Goal: Browse casually: Explore the website without a specific task or goal

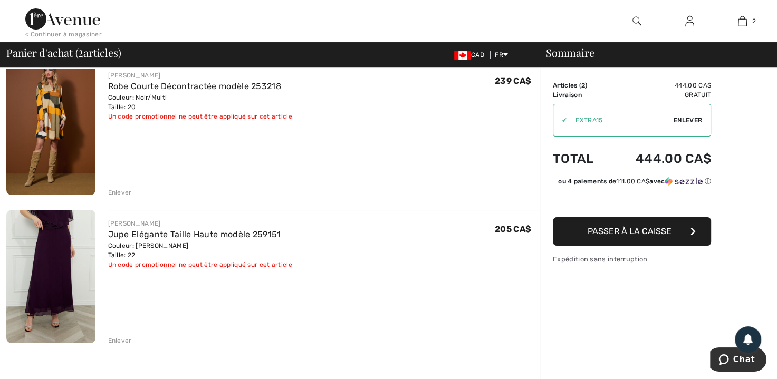
scroll to position [97, 0]
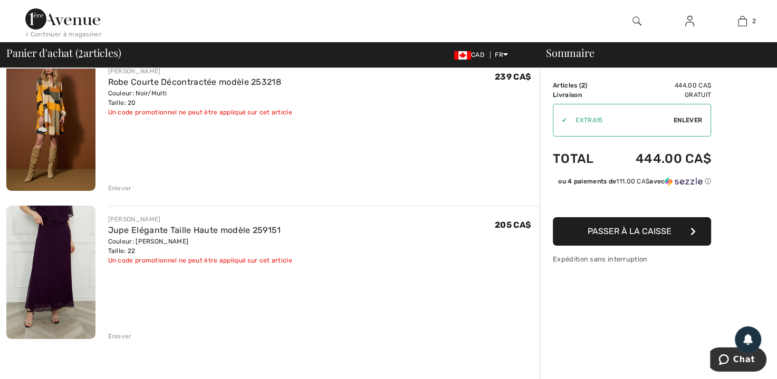
click at [115, 334] on div "Enlever" at bounding box center [120, 336] width 24 height 9
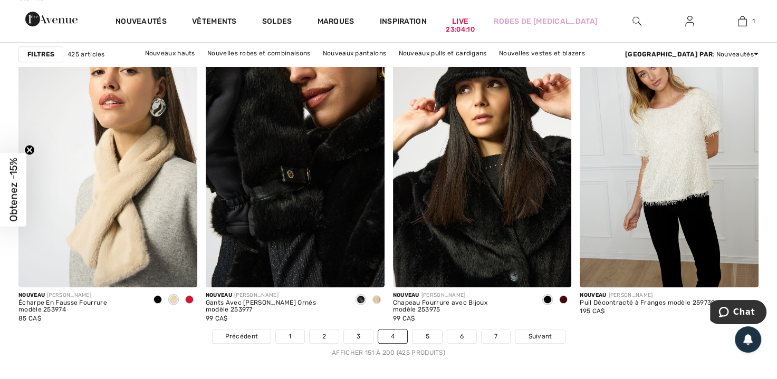
scroll to position [4746, 0]
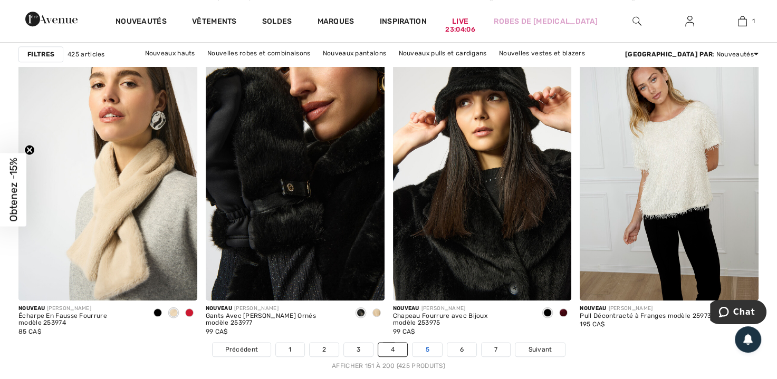
click at [426, 348] on link "5" at bounding box center [426, 350] width 29 height 14
click at [424, 346] on link "5" at bounding box center [426, 350] width 29 height 14
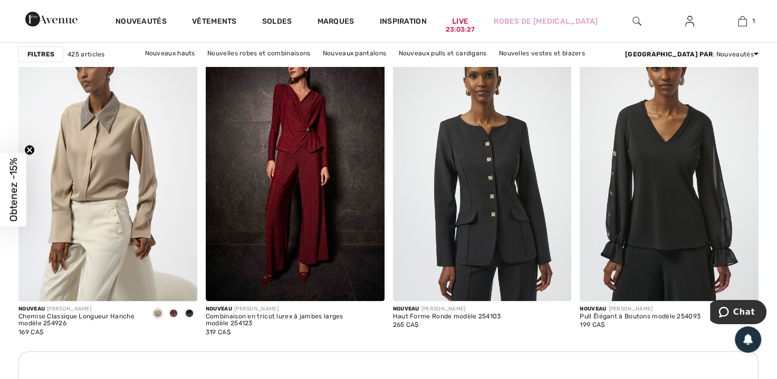
scroll to position [1133, 0]
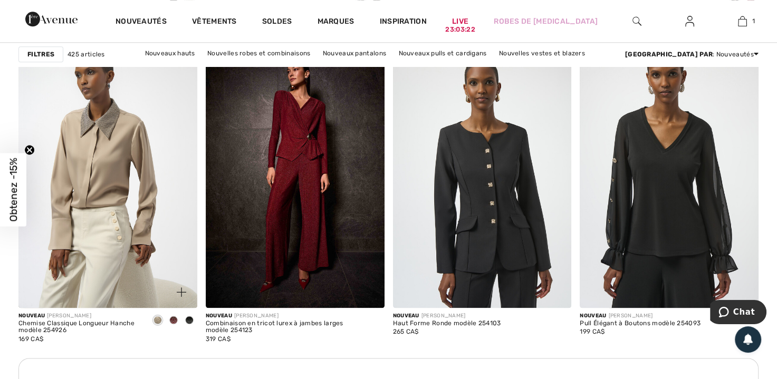
click at [171, 317] on span at bounding box center [173, 320] width 8 height 8
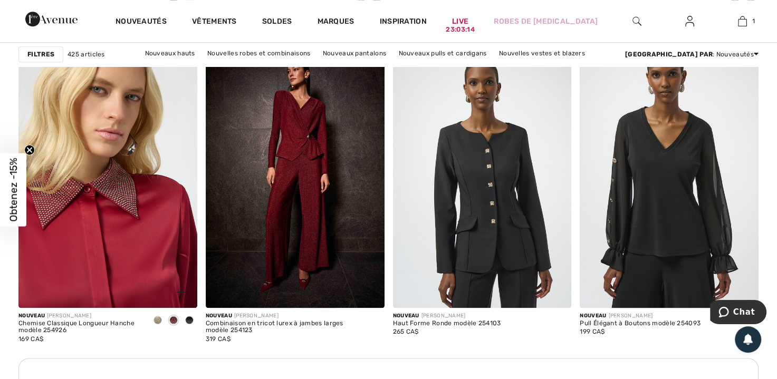
click at [103, 216] on img at bounding box center [107, 174] width 179 height 268
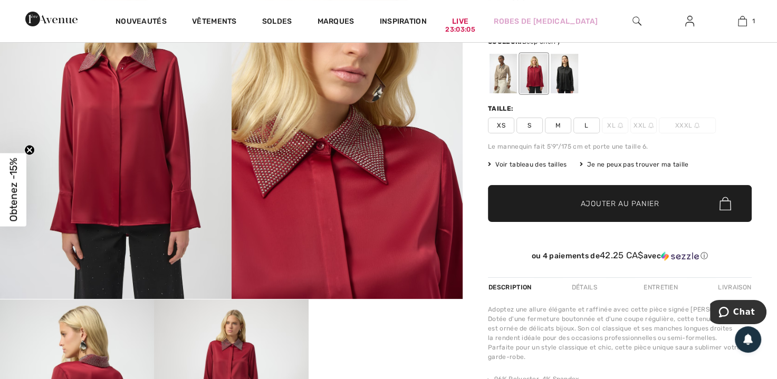
scroll to position [183, 0]
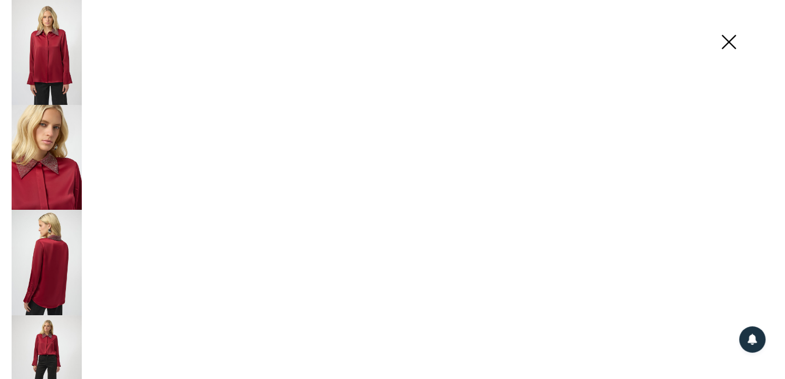
scroll to position [184, 0]
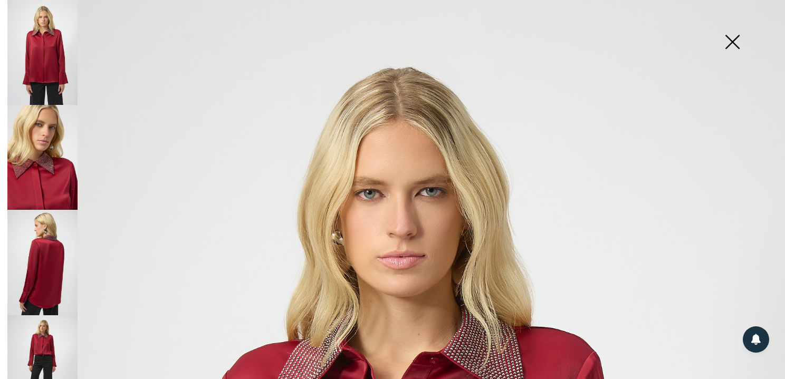
click at [45, 268] on img at bounding box center [42, 262] width 70 height 105
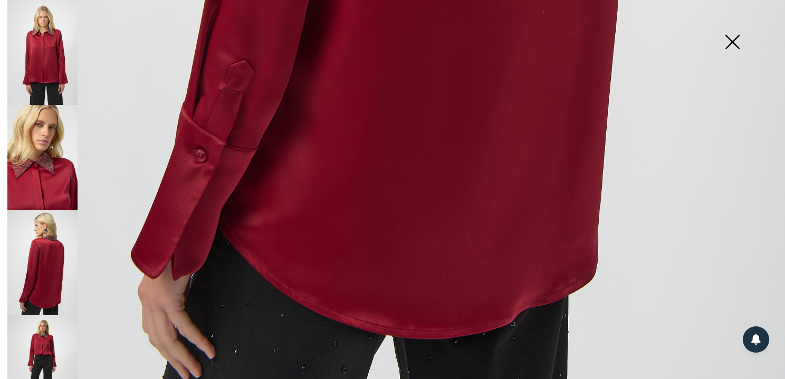
scroll to position [762, 0]
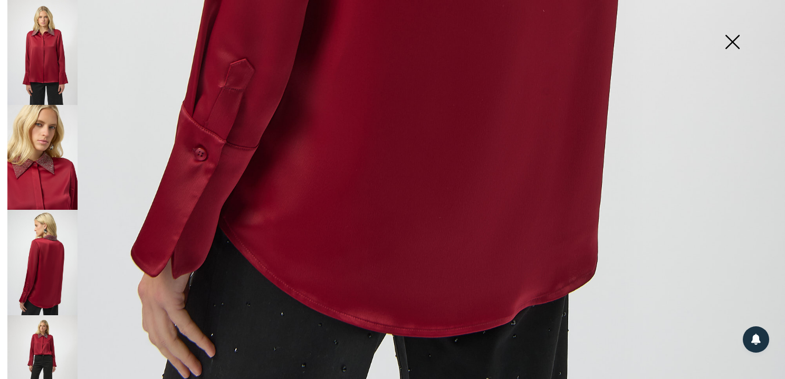
click at [41, 334] on img at bounding box center [42, 367] width 70 height 105
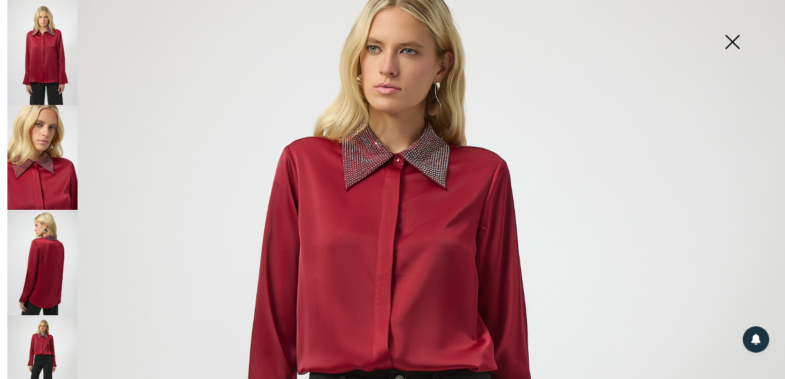
scroll to position [62, 0]
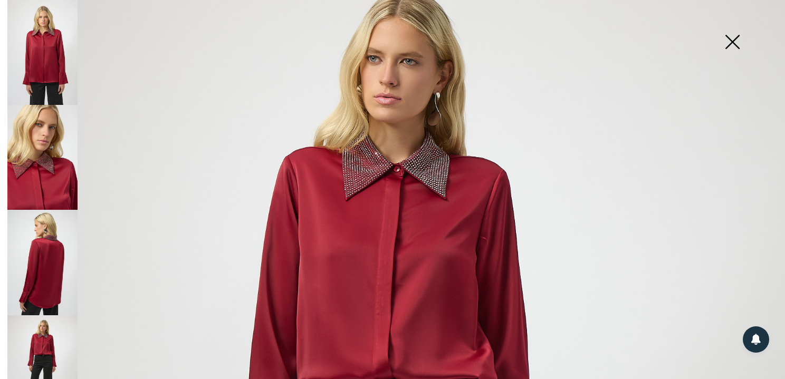
click at [730, 36] on img at bounding box center [732, 43] width 53 height 54
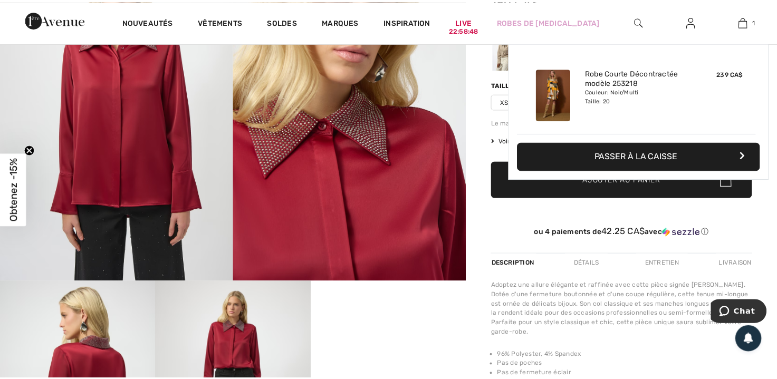
scroll to position [183, 0]
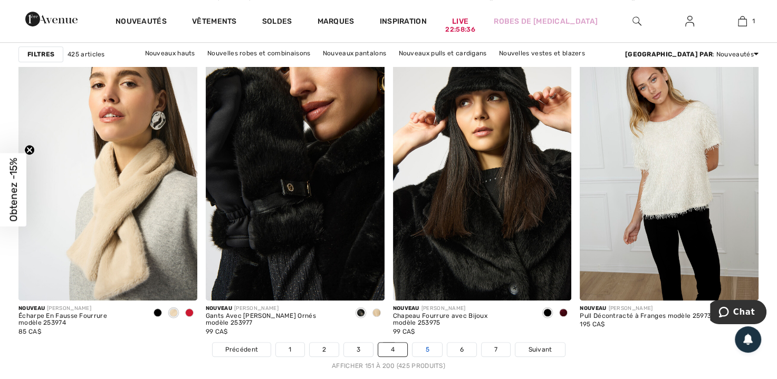
click at [426, 345] on link "5" at bounding box center [426, 350] width 29 height 14
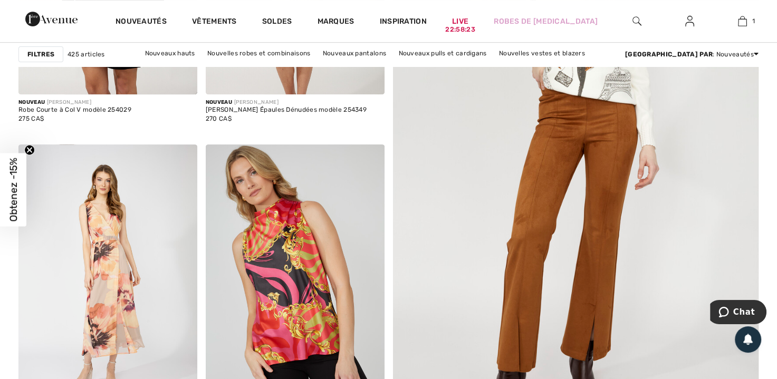
scroll to position [379, 0]
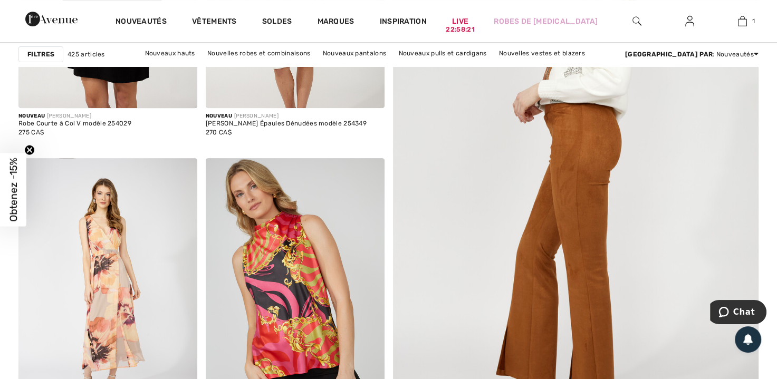
click at [575, 162] on img at bounding box center [575, 169] width 439 height 658
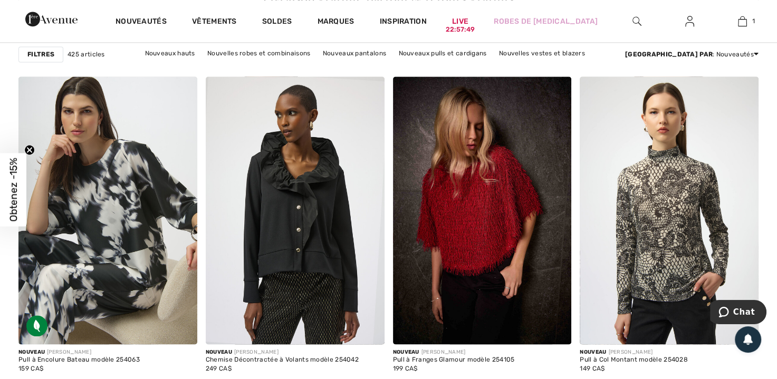
scroll to position [1563, 0]
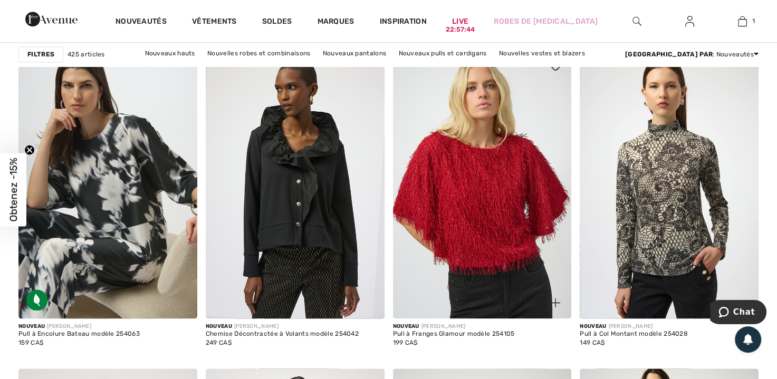
click at [508, 207] on img at bounding box center [482, 185] width 179 height 268
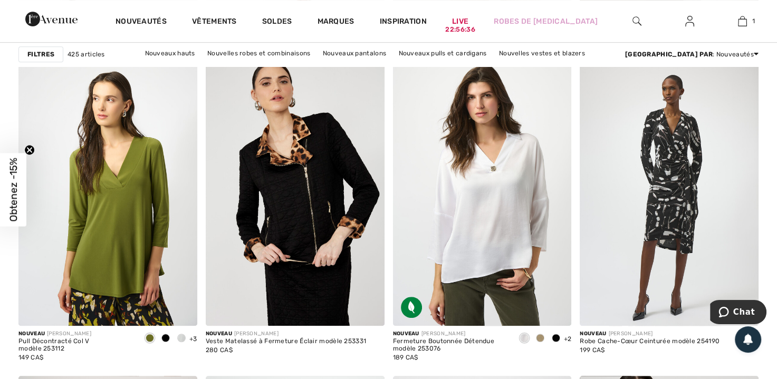
scroll to position [4415, 0]
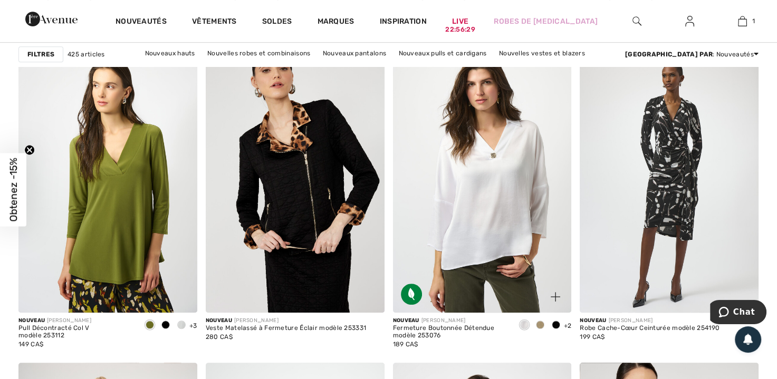
click at [538, 323] on span at bounding box center [540, 325] width 8 height 8
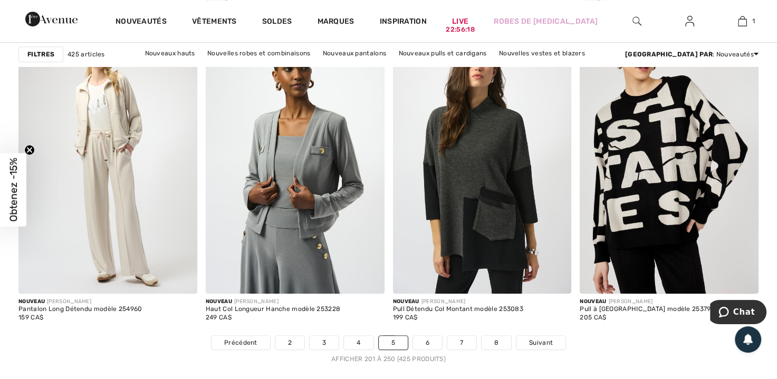
scroll to position [4819, 0]
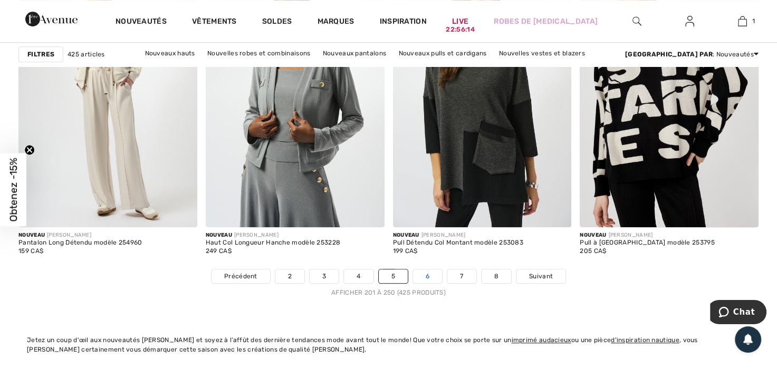
click at [428, 272] on link "6" at bounding box center [427, 276] width 29 height 14
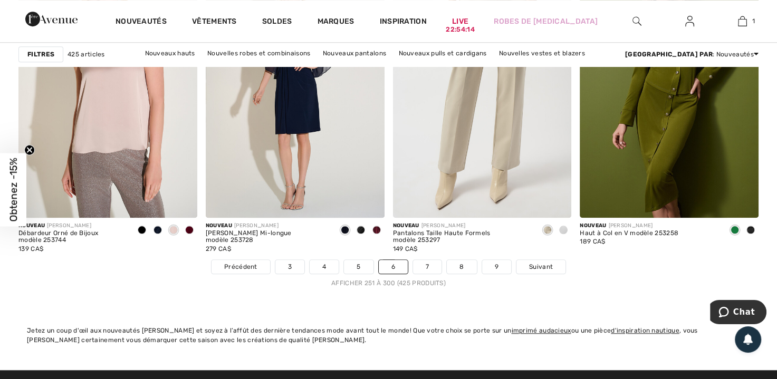
scroll to position [4842, 0]
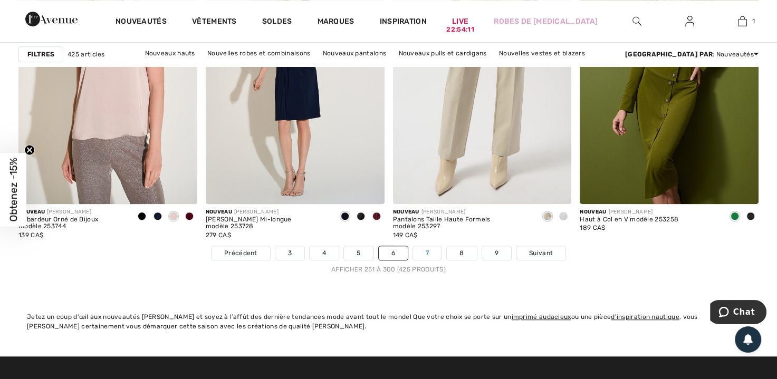
click at [420, 249] on link "7" at bounding box center [427, 253] width 28 height 14
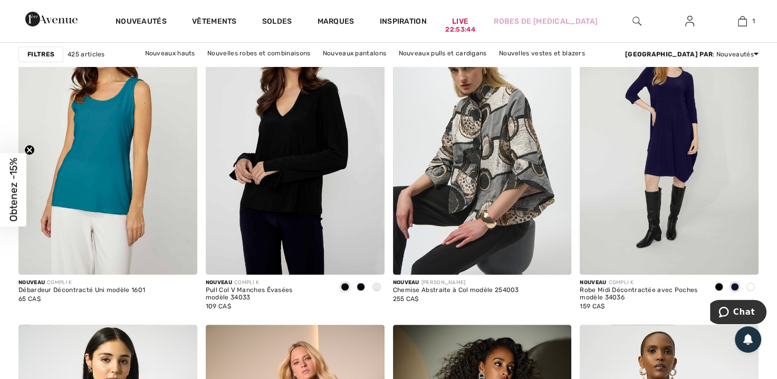
scroll to position [809, 0]
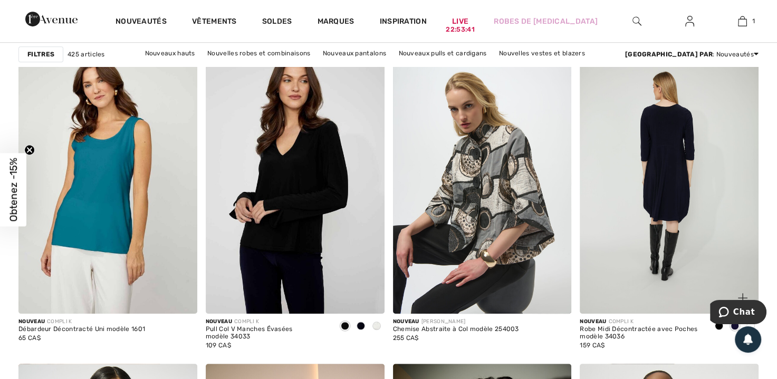
click at [663, 158] on img at bounding box center [669, 180] width 179 height 268
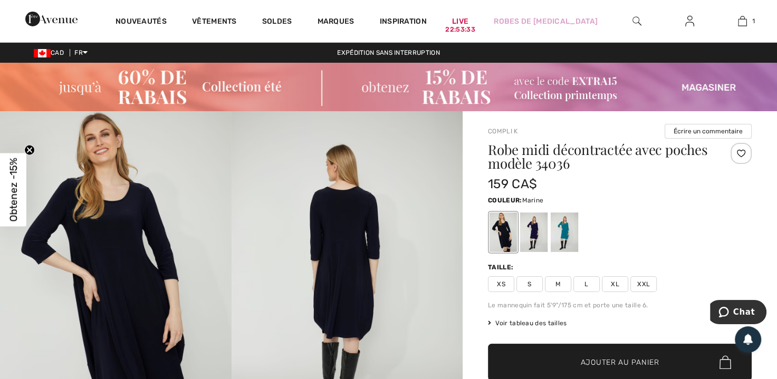
click at [535, 227] on div at bounding box center [533, 233] width 27 height 40
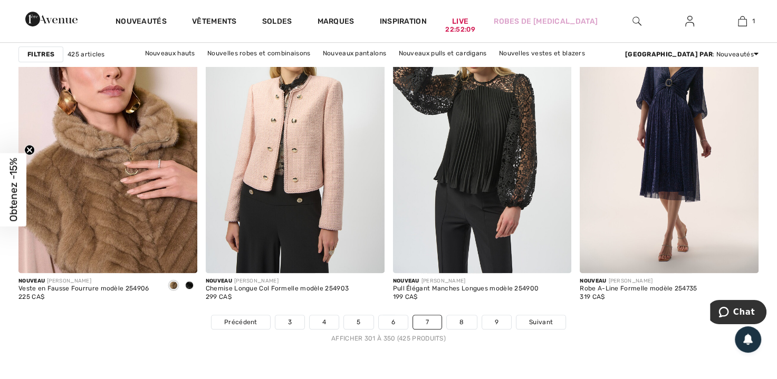
scroll to position [4780, 0]
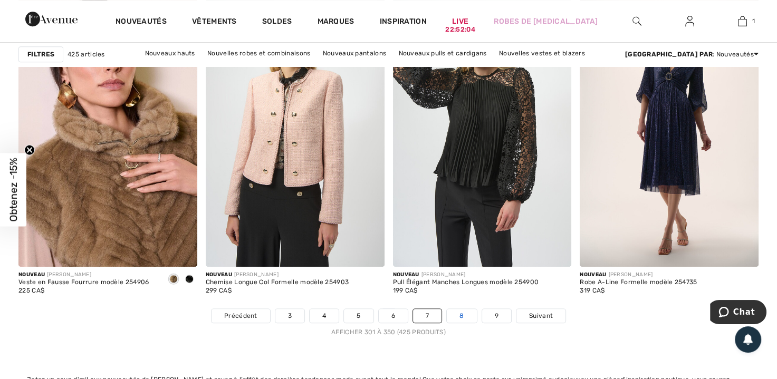
click at [456, 312] on link "8" at bounding box center [462, 316] width 30 height 14
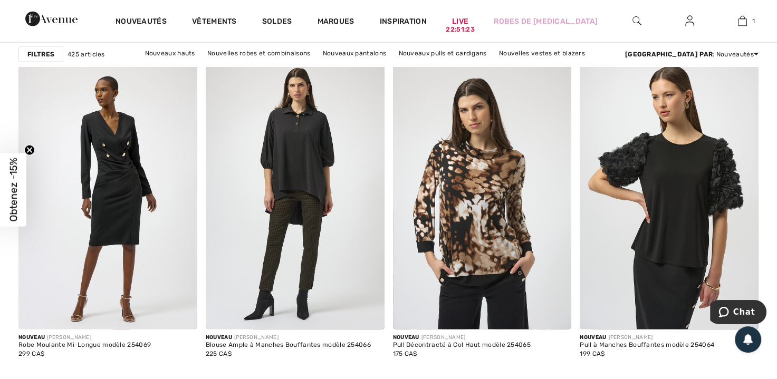
scroll to position [2194, 0]
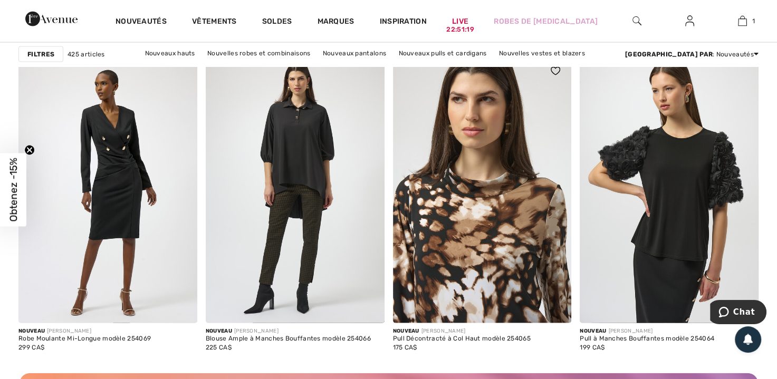
click at [483, 243] on img at bounding box center [482, 189] width 179 height 268
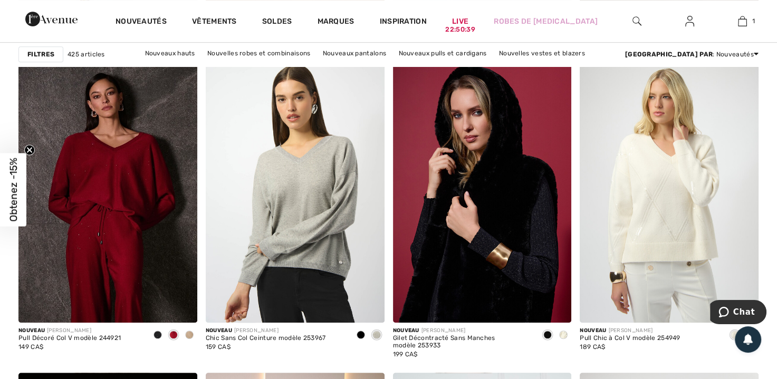
scroll to position [4432, 0]
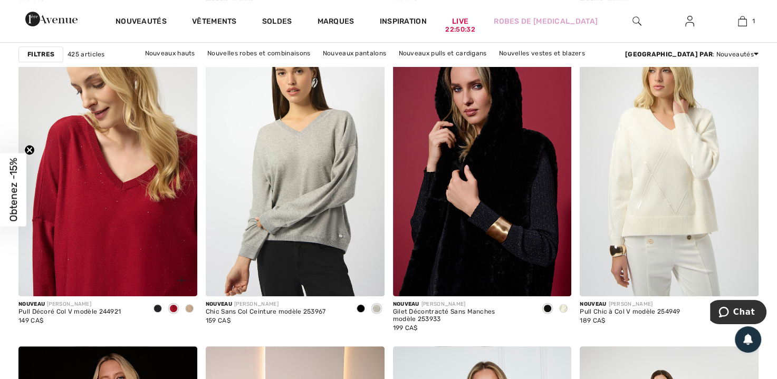
click at [135, 241] on img at bounding box center [107, 162] width 179 height 268
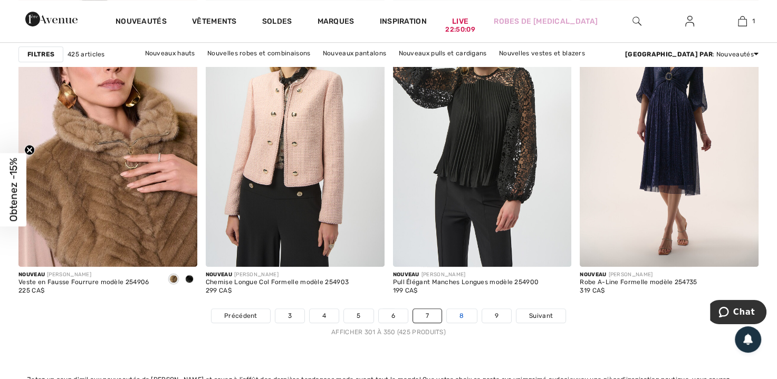
click at [458, 312] on link "8" at bounding box center [462, 316] width 30 height 14
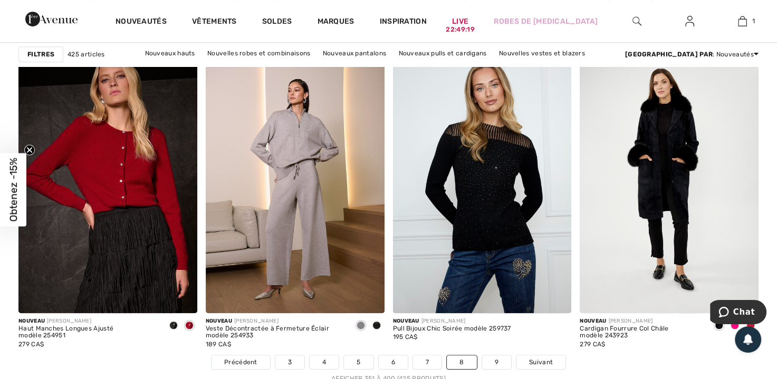
scroll to position [4740, 0]
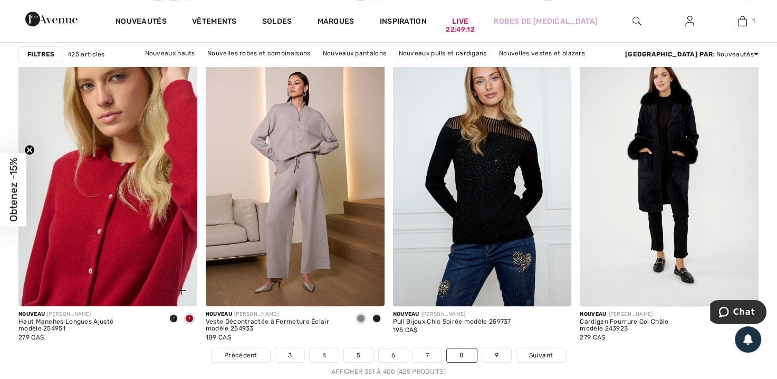
click at [103, 236] on img at bounding box center [107, 172] width 179 height 268
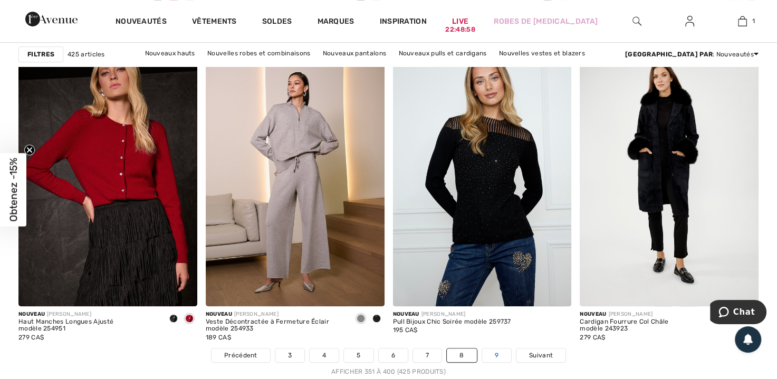
click at [491, 350] on link "9" at bounding box center [496, 356] width 29 height 14
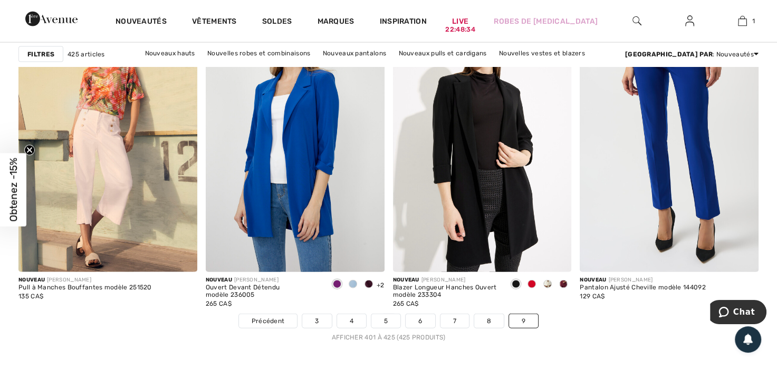
scroll to position [2256, 0]
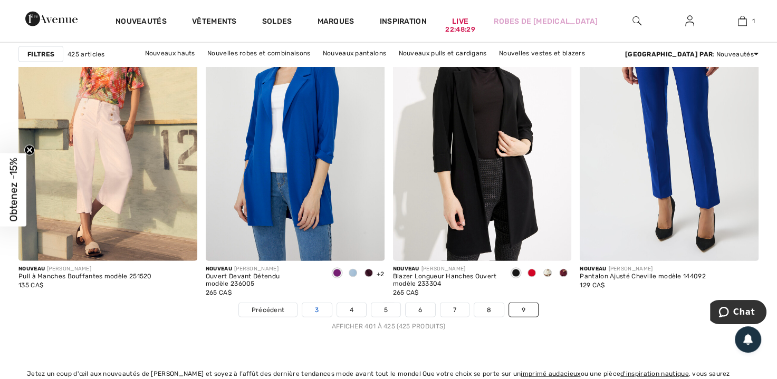
click at [313, 310] on link "3" at bounding box center [316, 310] width 29 height 14
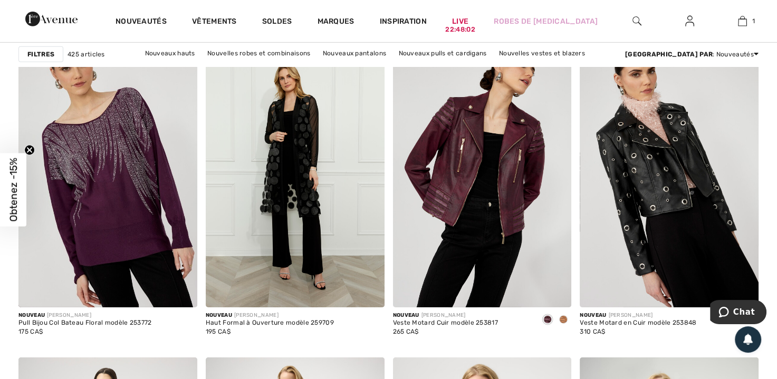
scroll to position [3303, 0]
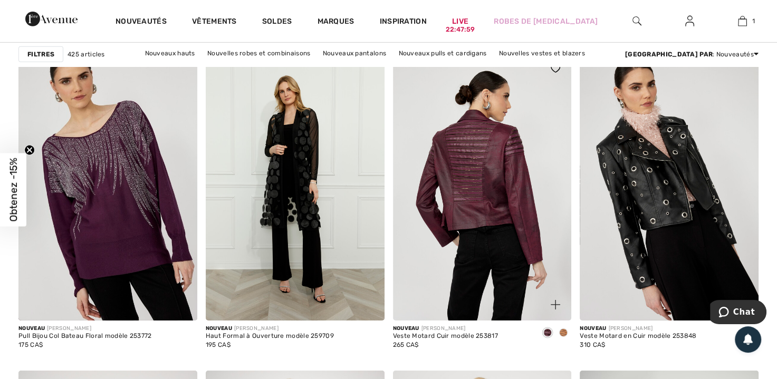
click at [468, 173] on img at bounding box center [482, 187] width 179 height 268
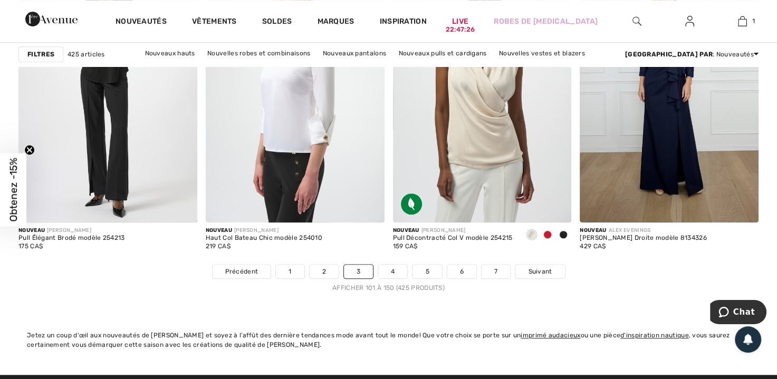
scroll to position [4818, 0]
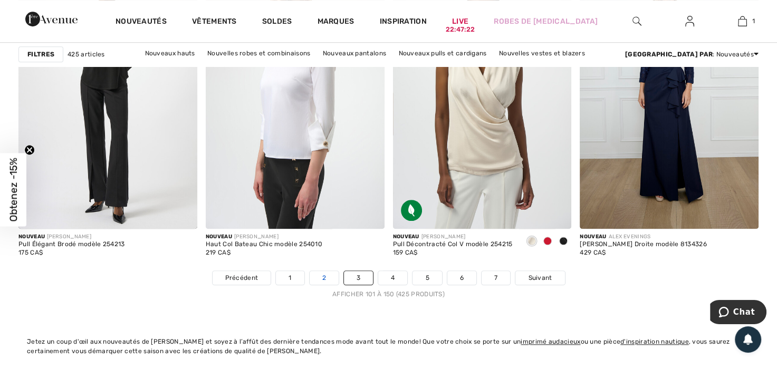
click at [321, 276] on link "2" at bounding box center [324, 278] width 29 height 14
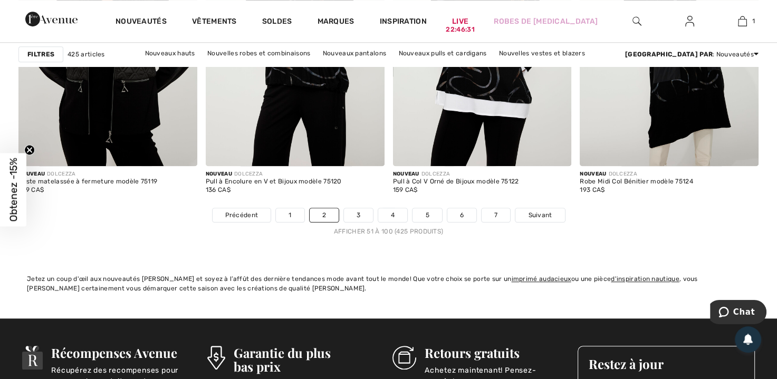
scroll to position [4894, 0]
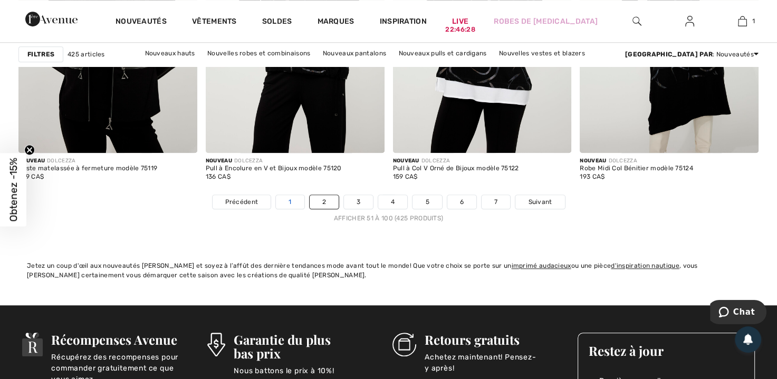
click at [288, 196] on link "1" at bounding box center [290, 202] width 28 height 14
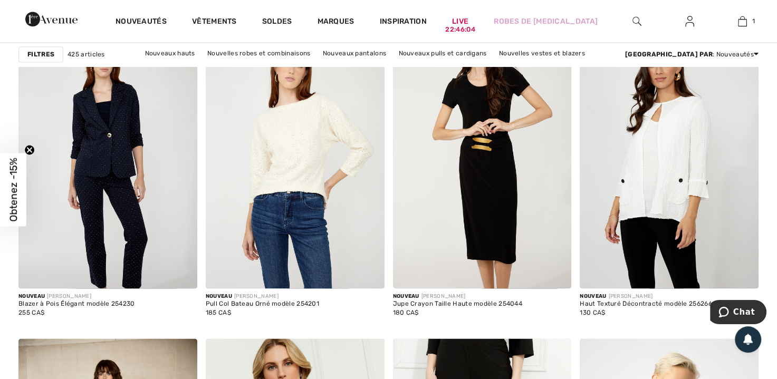
scroll to position [1580, 0]
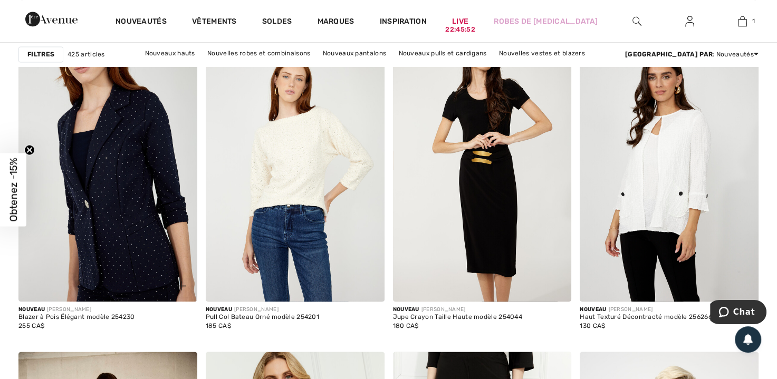
click at [123, 191] on img at bounding box center [107, 168] width 179 height 268
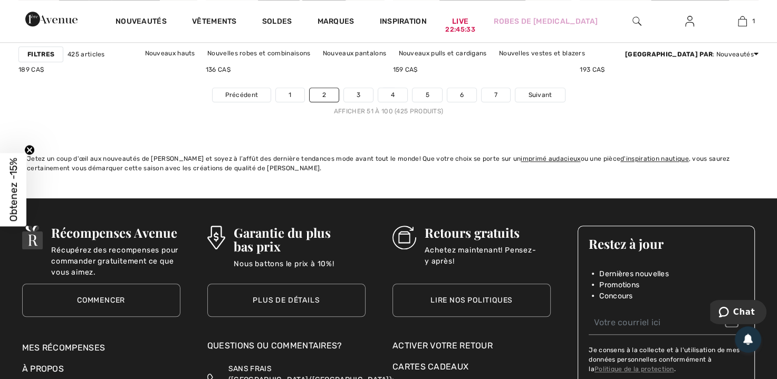
scroll to position [4941, 0]
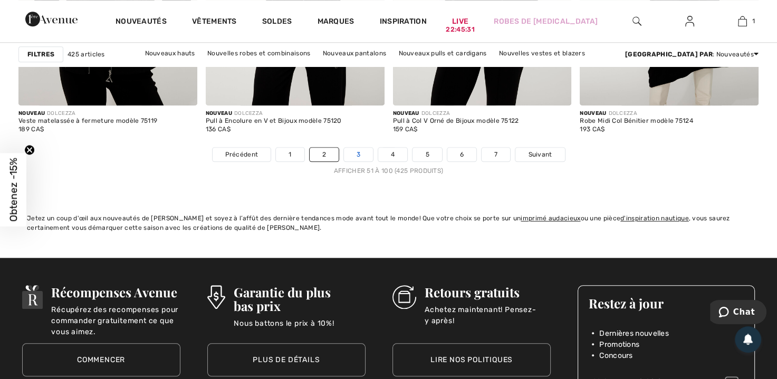
click at [356, 150] on link "3" at bounding box center [358, 155] width 29 height 14
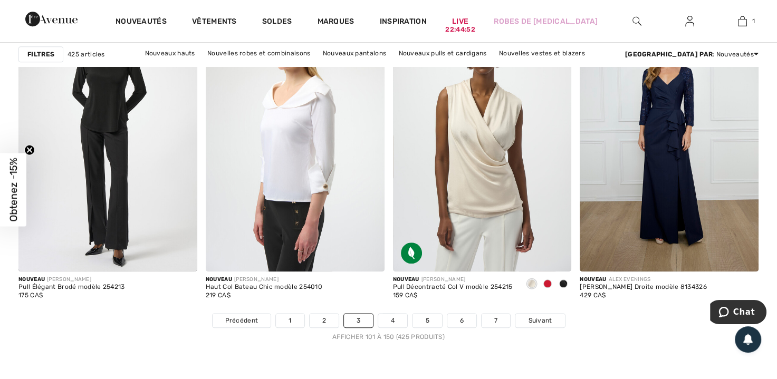
scroll to position [4788, 0]
